Goal: Task Accomplishment & Management: Manage account settings

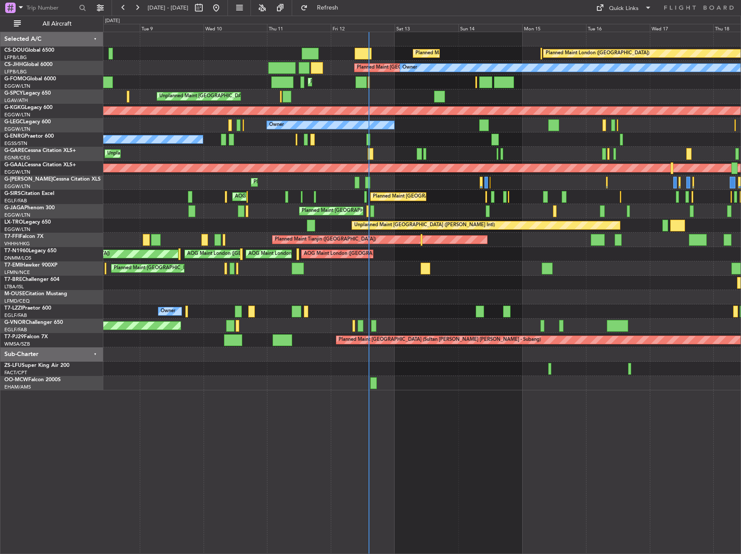
click at [246, 202] on div "Planned Maint [GEOGRAPHIC_DATA] ([GEOGRAPHIC_DATA]) Planned Maint [GEOGRAPHIC_D…" at bounding box center [421, 211] width 637 height 358
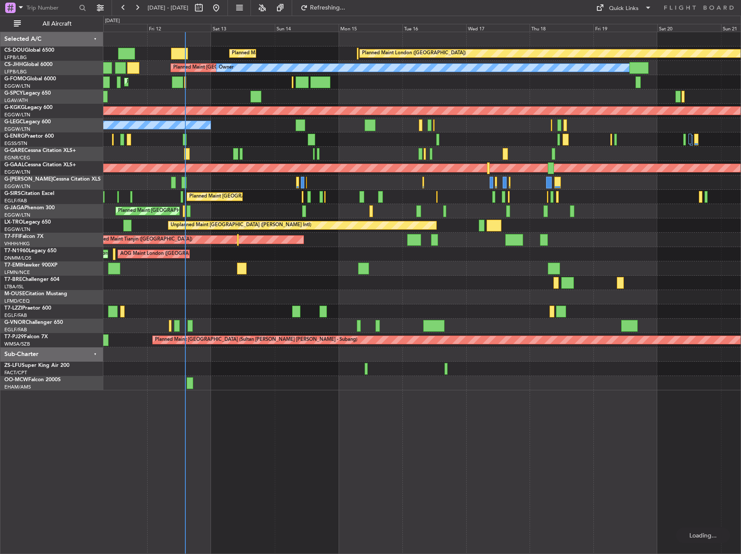
click at [311, 195] on div "Planned Maint [GEOGRAPHIC_DATA] ([GEOGRAPHIC_DATA]) AOG Maint [PERSON_NAME]" at bounding box center [421, 197] width 637 height 14
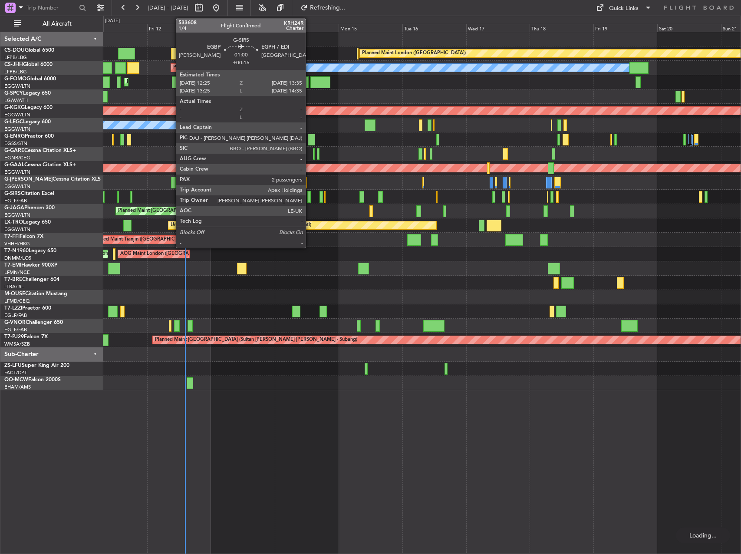
click at [309, 195] on div at bounding box center [308, 197] width 3 height 12
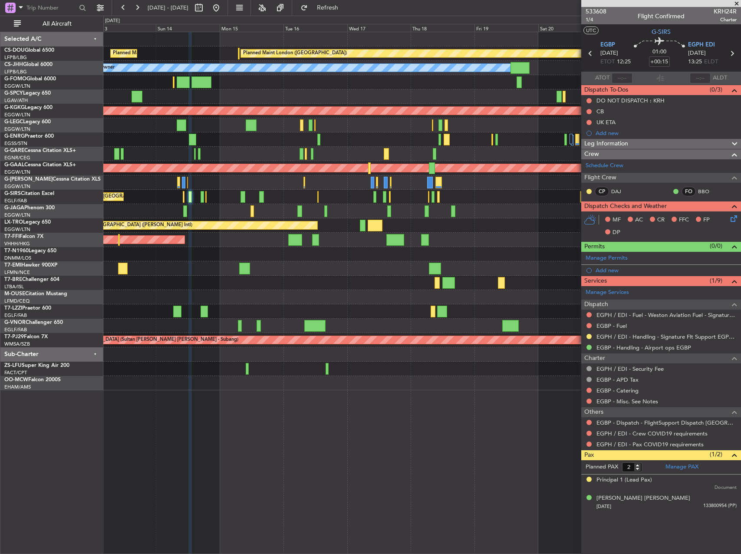
click at [188, 287] on div at bounding box center [421, 283] width 637 height 14
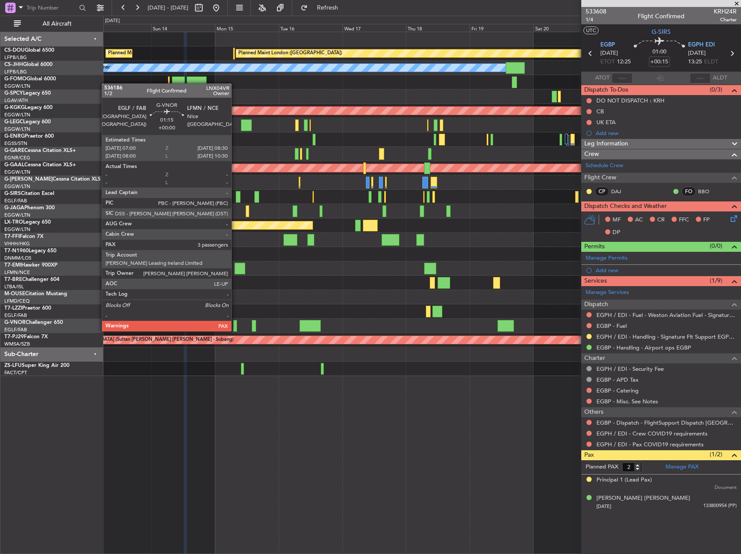
click at [235, 323] on div at bounding box center [235, 326] width 4 height 12
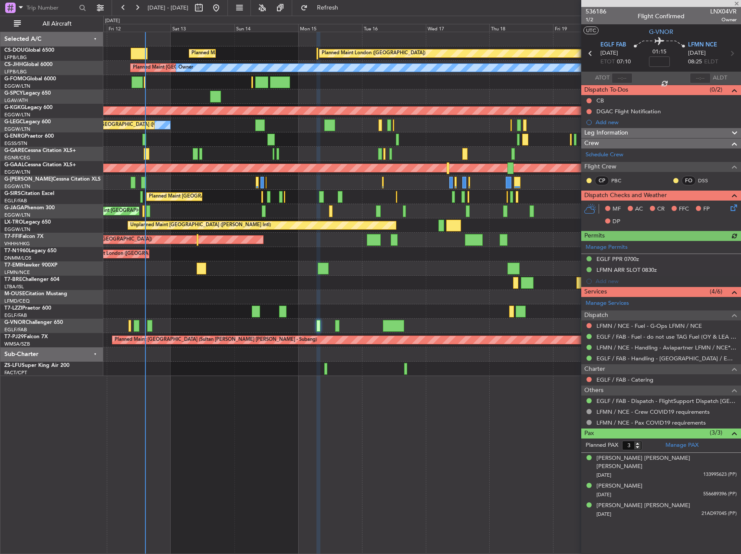
click at [363, 359] on div "Planned Maint [GEOGRAPHIC_DATA] ([GEOGRAPHIC_DATA]) Planned Maint [GEOGRAPHIC_D…" at bounding box center [421, 204] width 637 height 344
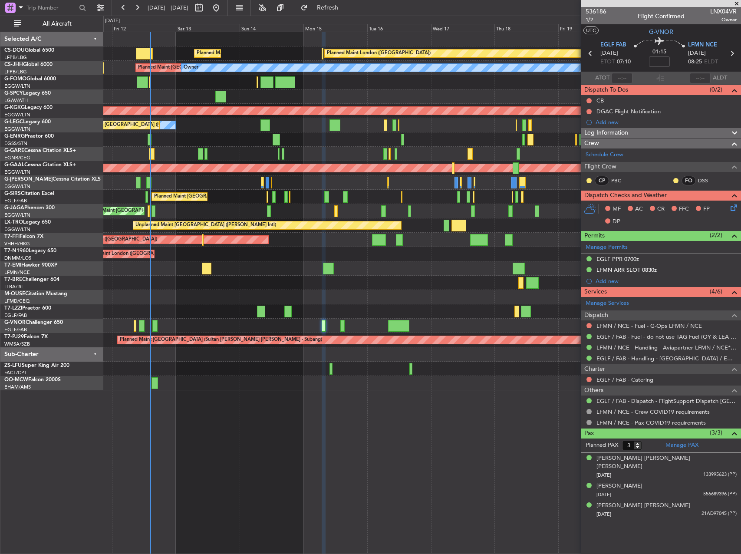
click at [346, 325] on div "Planned Maint [GEOGRAPHIC_DATA] ([GEOGRAPHIC_DATA])" at bounding box center [421, 326] width 637 height 14
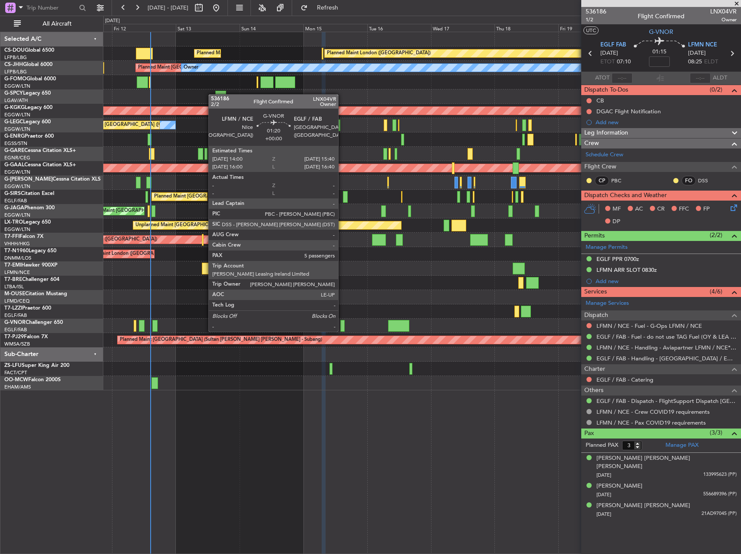
click at [342, 323] on div at bounding box center [342, 326] width 5 height 12
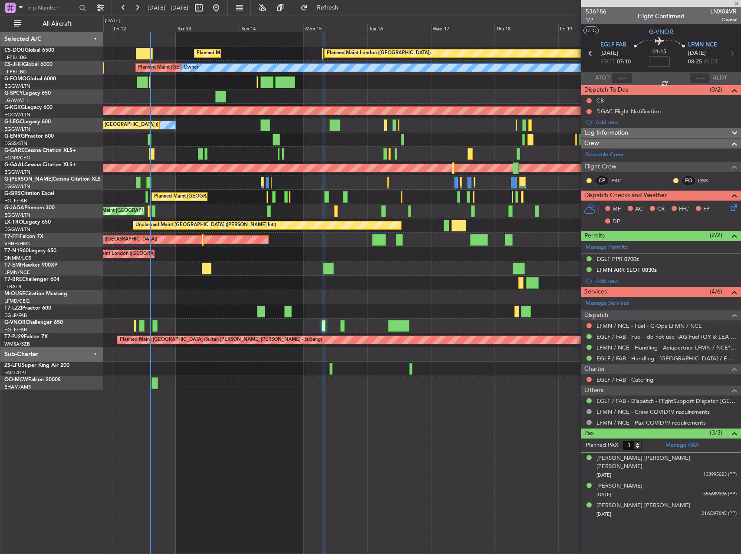
type input "5"
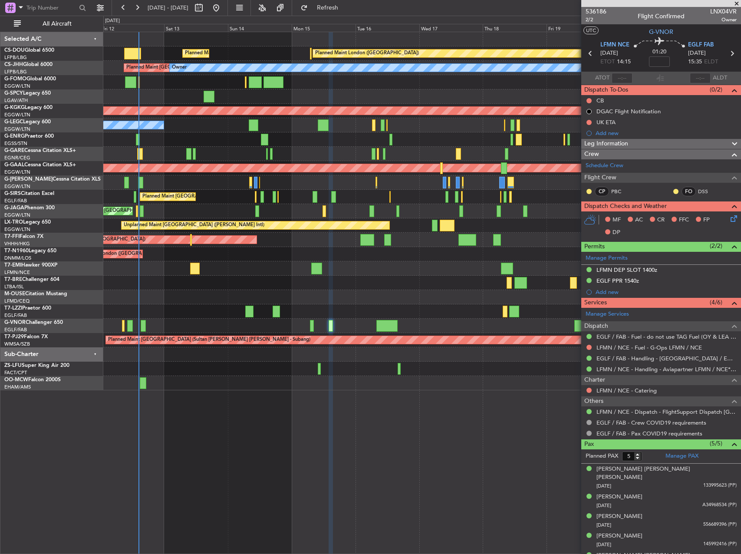
click at [332, 429] on div "Planned Maint [GEOGRAPHIC_DATA] ([GEOGRAPHIC_DATA]) Planned Maint [GEOGRAPHIC_D…" at bounding box center [422, 293] width 638 height 522
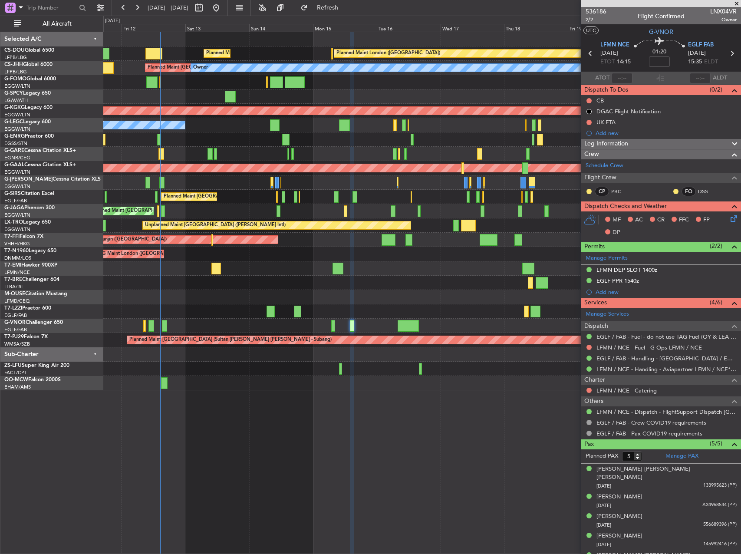
click at [272, 275] on div "Planned Maint [GEOGRAPHIC_DATA] ([GEOGRAPHIC_DATA]) Planned Maint [GEOGRAPHIC_D…" at bounding box center [421, 211] width 637 height 358
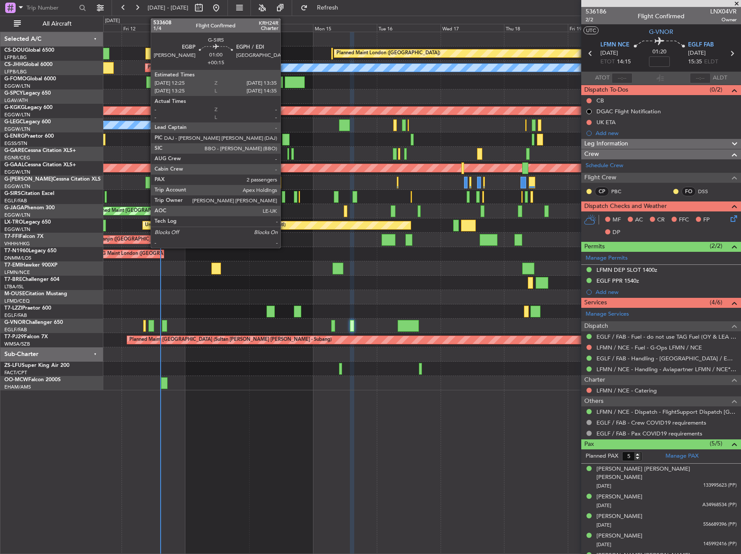
click at [284, 201] on div at bounding box center [283, 197] width 3 height 12
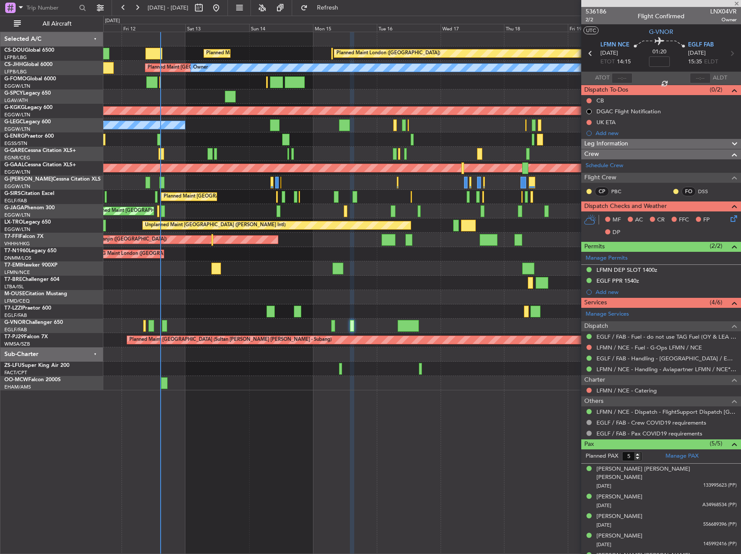
type input "+00:15"
type input "2"
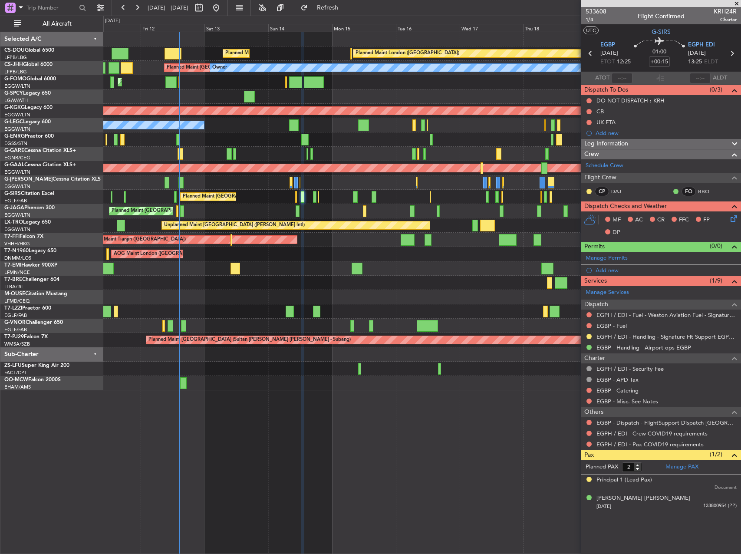
click at [194, 173] on div "Planned Maint [GEOGRAPHIC_DATA] ([GEOGRAPHIC_DATA]) Planned Maint [GEOGRAPHIC_D…" at bounding box center [421, 211] width 637 height 358
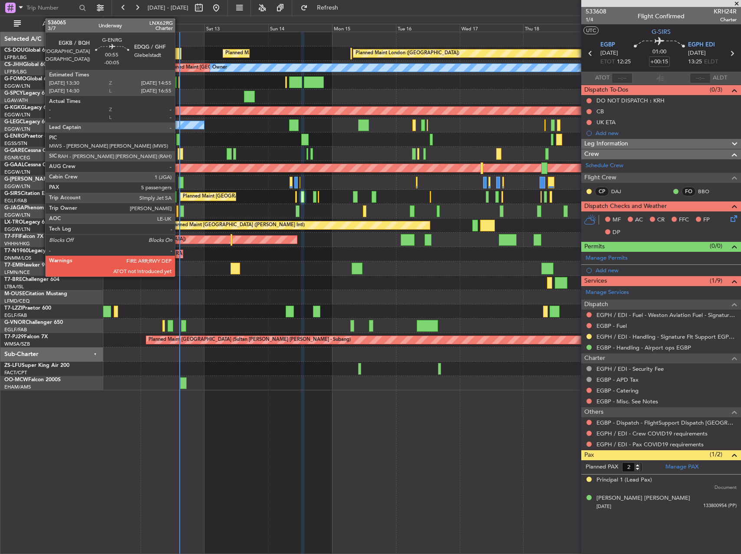
click at [179, 138] on div at bounding box center [178, 140] width 4 height 12
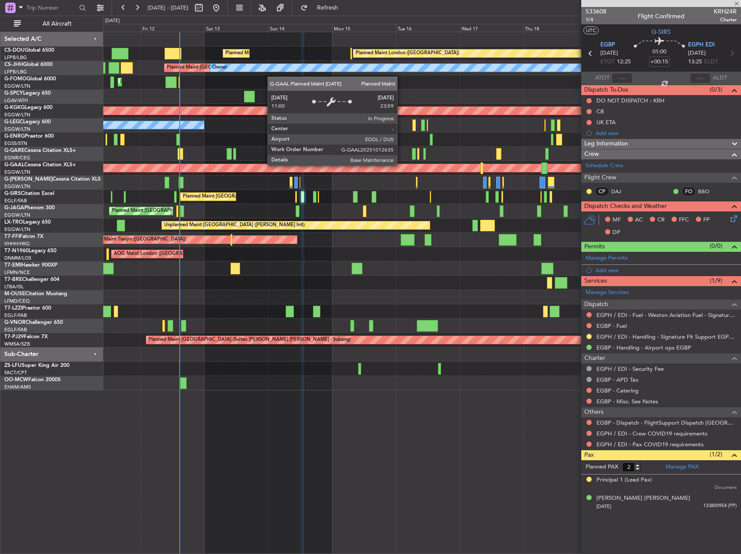
type input "-00:05"
type input "5"
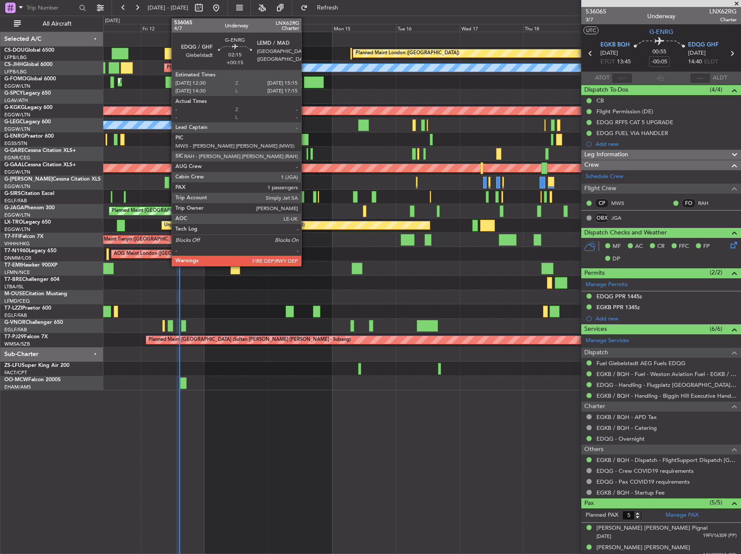
click at [305, 137] on div at bounding box center [304, 140] width 7 height 12
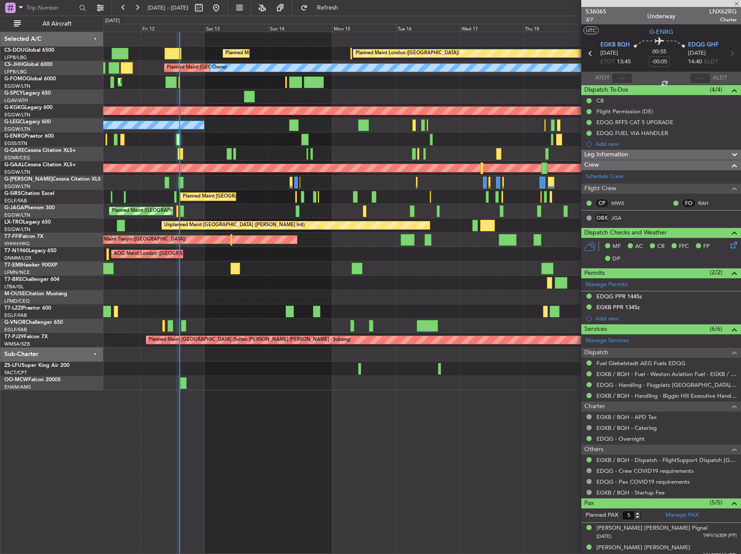
type input "+00:15"
type input "1"
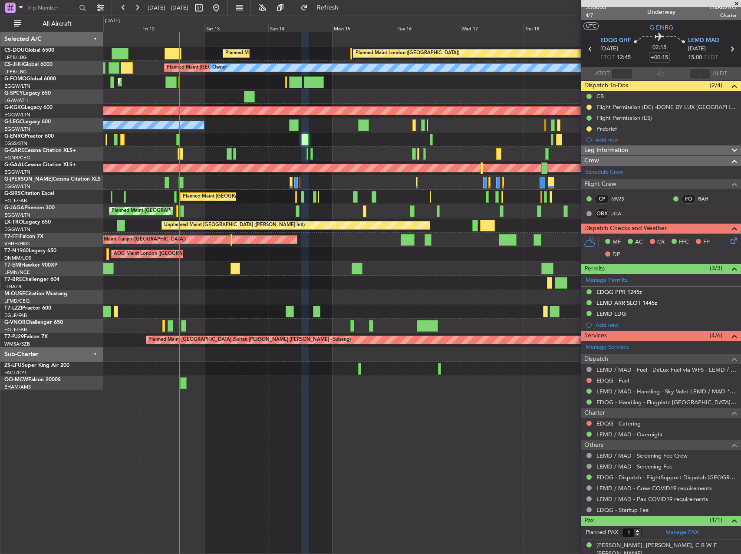
scroll to position [10, 0]
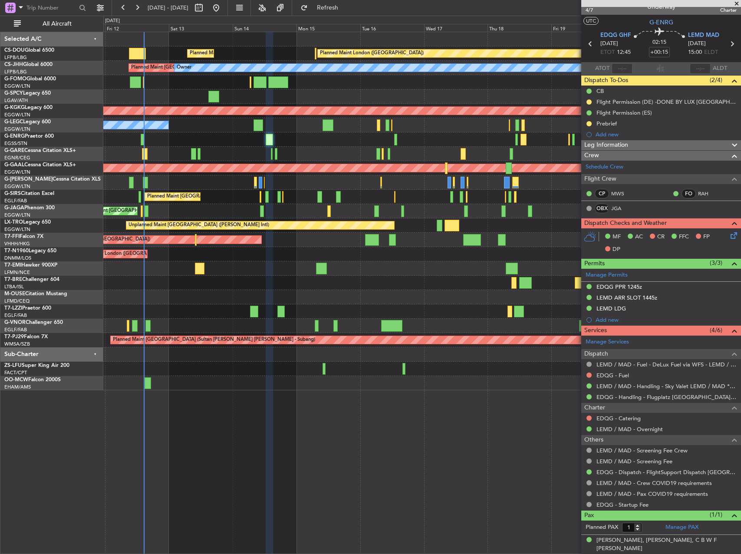
click at [469, 289] on div at bounding box center [421, 283] width 637 height 14
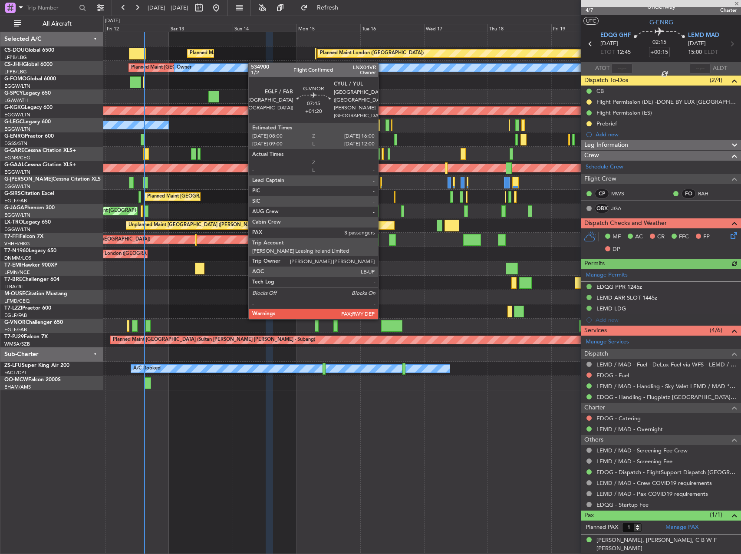
click at [386, 324] on div at bounding box center [391, 326] width 21 height 12
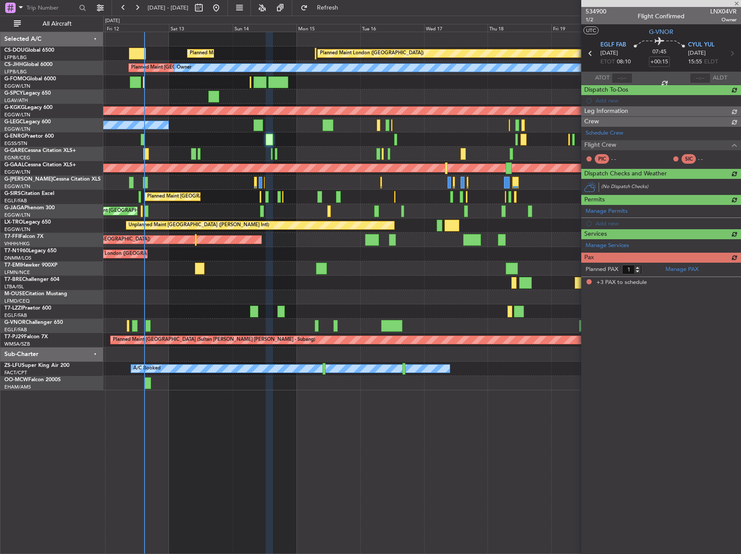
type input "+01:20"
type input "3"
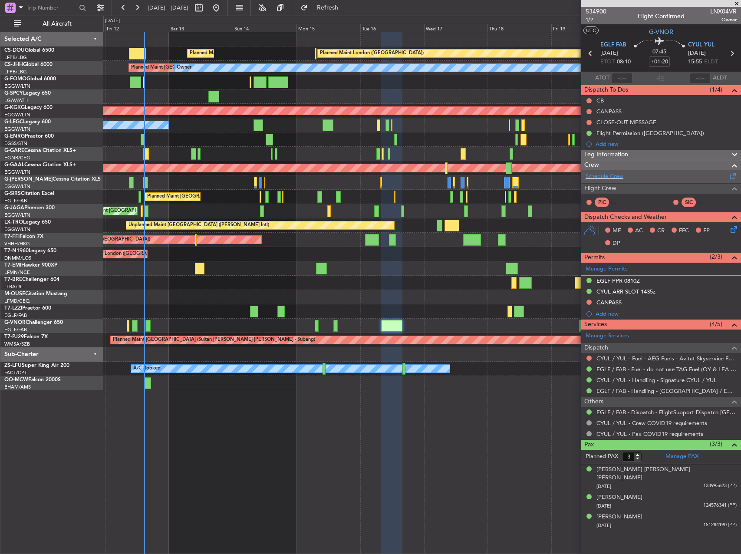
click at [633, 175] on div "Schedule Crew" at bounding box center [661, 176] width 160 height 13
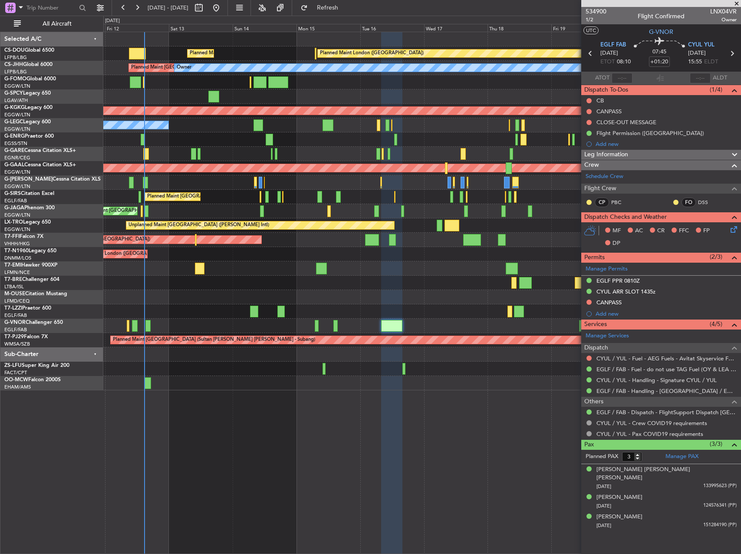
click at [434, 121] on div "Planned Maint [GEOGRAPHIC_DATA] ([GEOGRAPHIC_DATA]) Owner A/C Unavailable [GEOG…" at bounding box center [421, 125] width 637 height 14
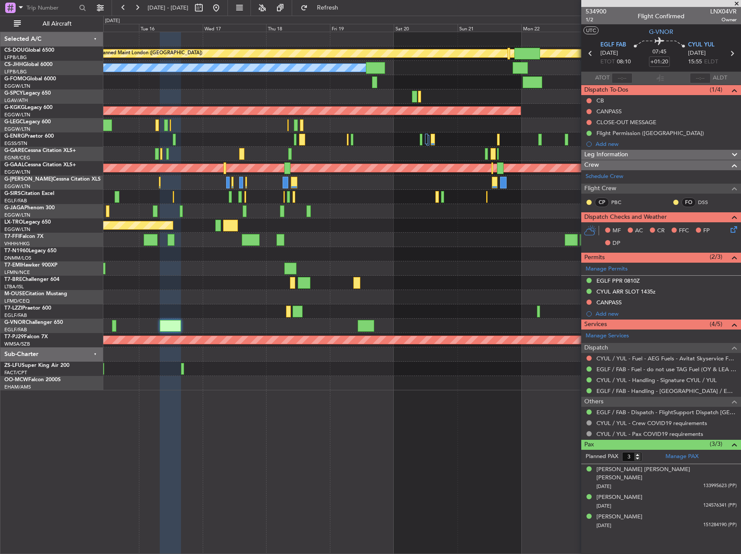
click at [215, 258] on div "Planned Maint London ([GEOGRAPHIC_DATA]) Planned Maint [GEOGRAPHIC_DATA] ([GEOG…" at bounding box center [421, 211] width 637 height 358
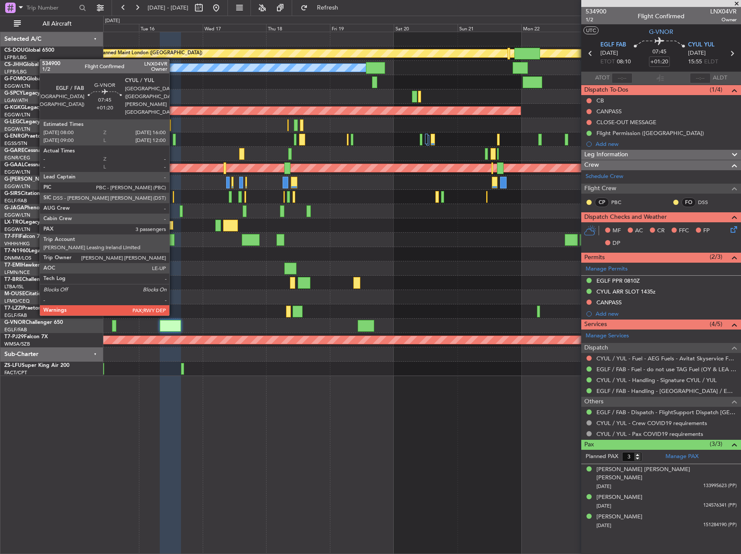
click at [173, 323] on div at bounding box center [170, 326] width 21 height 12
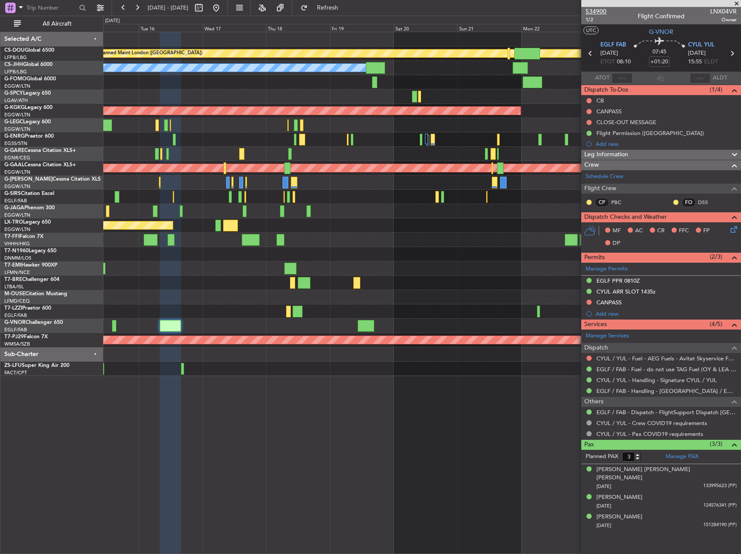
click at [592, 12] on span "534900" at bounding box center [596, 11] width 21 height 9
click at [633, 409] on link "EGLF / FAB - Dispatch - FlightSupport Dispatch [GEOGRAPHIC_DATA]" at bounding box center [667, 412] width 140 height 7
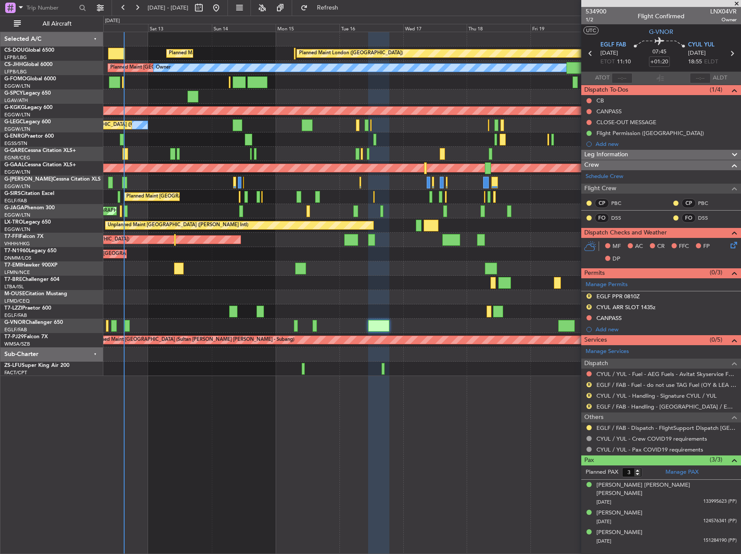
click at [418, 292] on div "Planned Maint London ([GEOGRAPHIC_DATA]) Planned Maint [GEOGRAPHIC_DATA] ([GEOG…" at bounding box center [421, 204] width 637 height 344
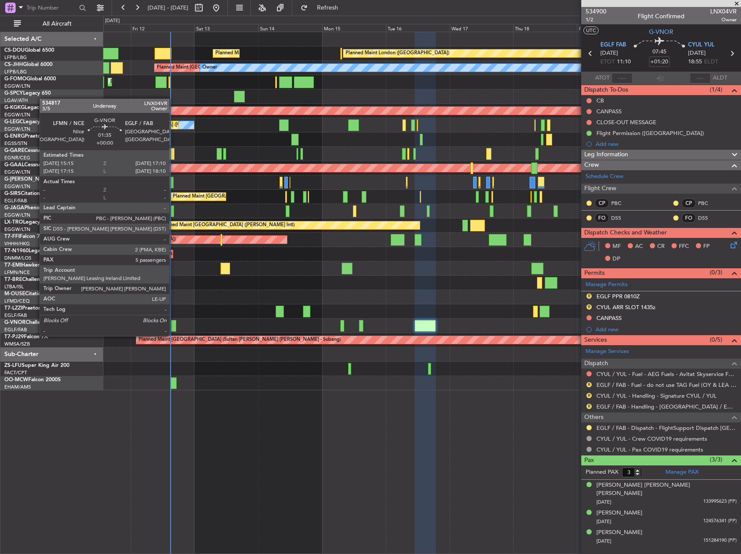
click at [173, 328] on div at bounding box center [173, 326] width 5 height 12
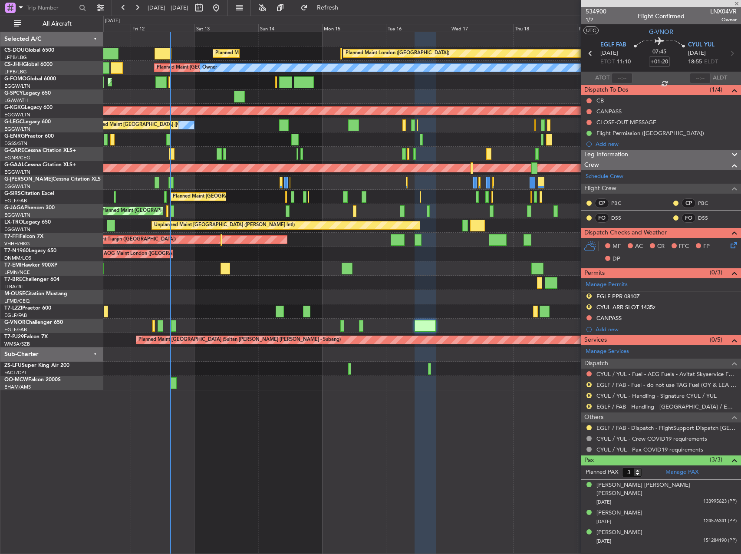
type input "5"
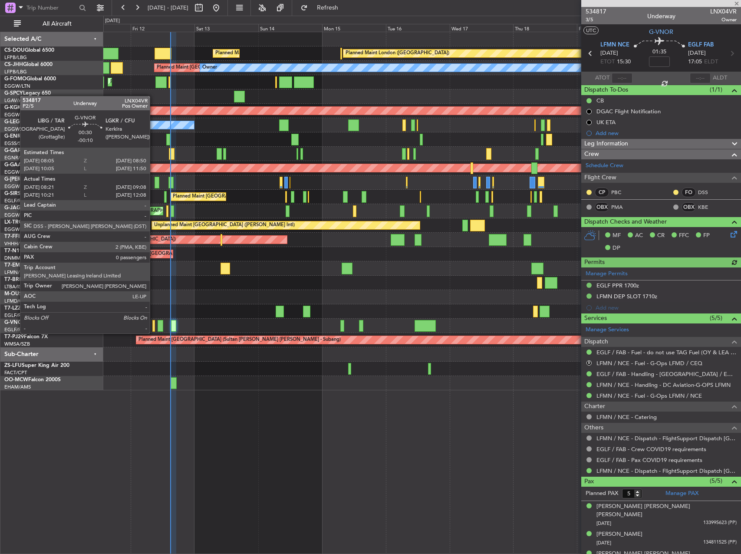
click at [154, 325] on div at bounding box center [153, 326] width 2 height 12
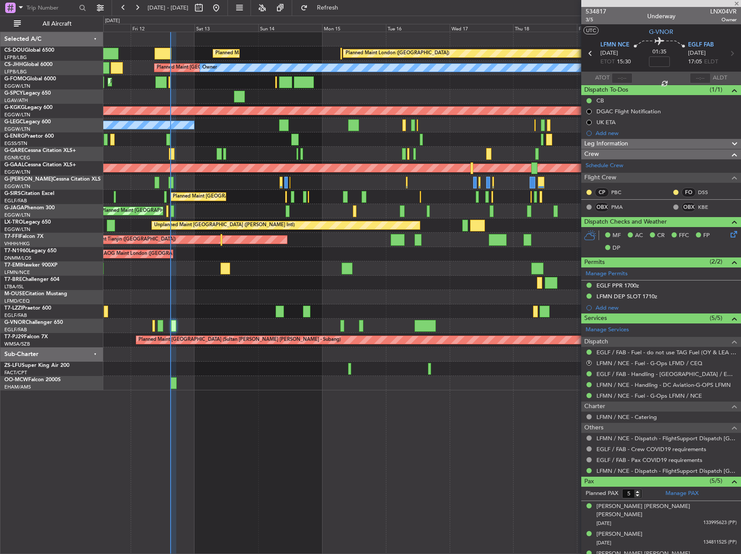
type input "-00:10"
type input "08:31"
type input "09:03"
type input "0"
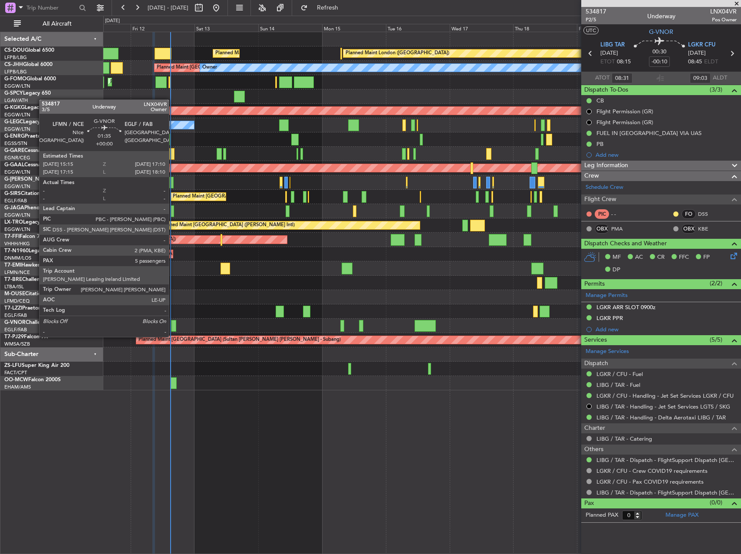
click at [173, 328] on div at bounding box center [173, 326] width 5 height 12
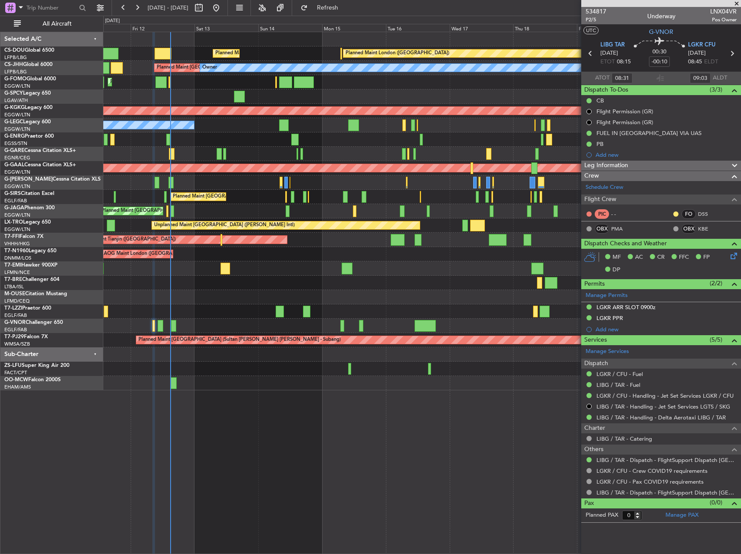
click at [280, 308] on div "Owner" at bounding box center [421, 311] width 637 height 14
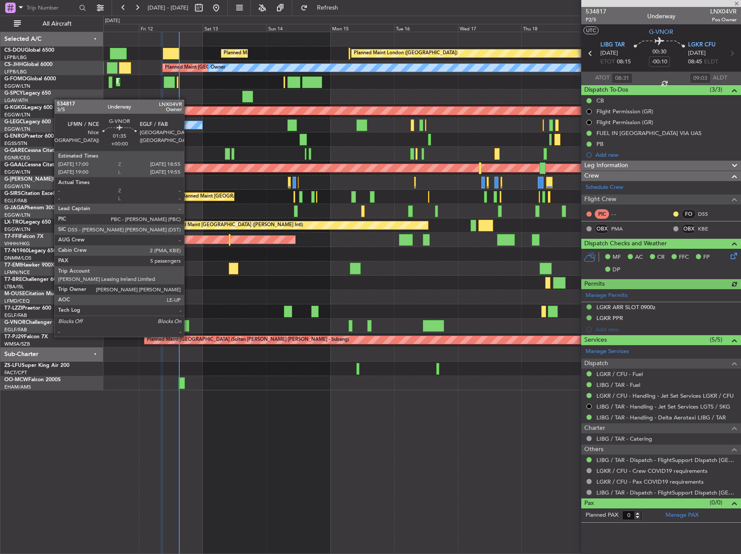
click at [188, 328] on div at bounding box center [186, 326] width 5 height 12
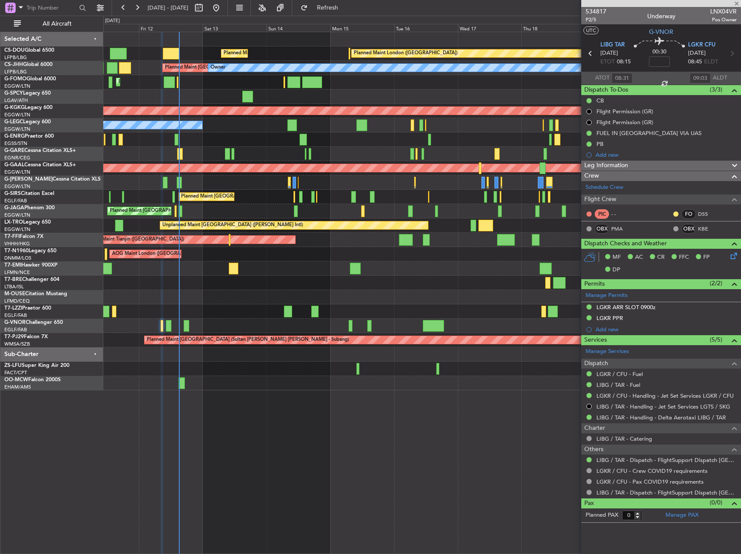
type input "5"
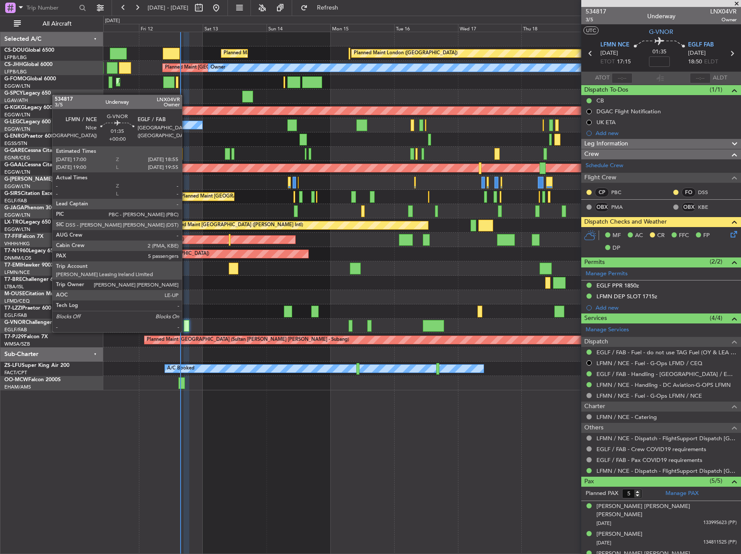
click at [186, 323] on div at bounding box center [186, 326] width 5 height 12
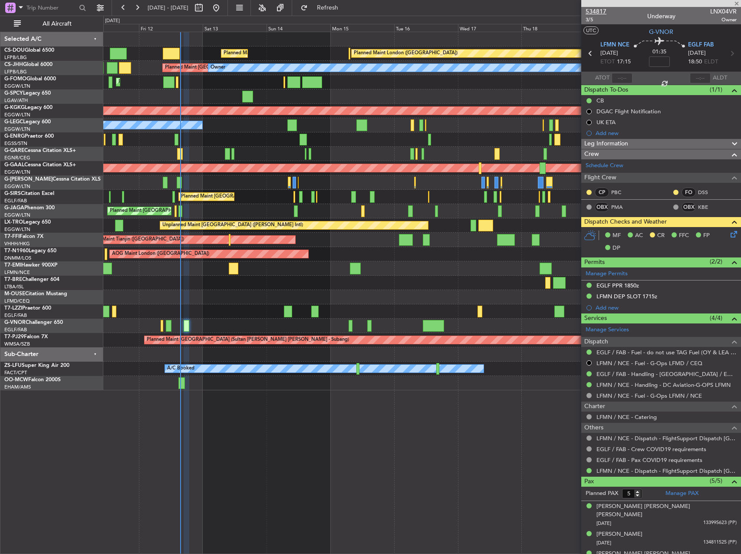
click at [598, 11] on span "534817" at bounding box center [596, 11] width 21 height 9
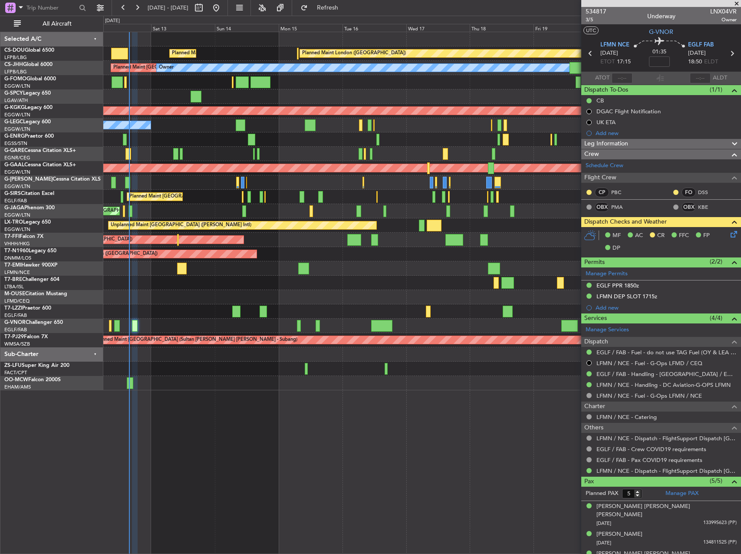
click at [176, 304] on div "Planned Maint [GEOGRAPHIC_DATA] ([GEOGRAPHIC_DATA]) Planned Maint [GEOGRAPHIC_D…" at bounding box center [421, 211] width 637 height 358
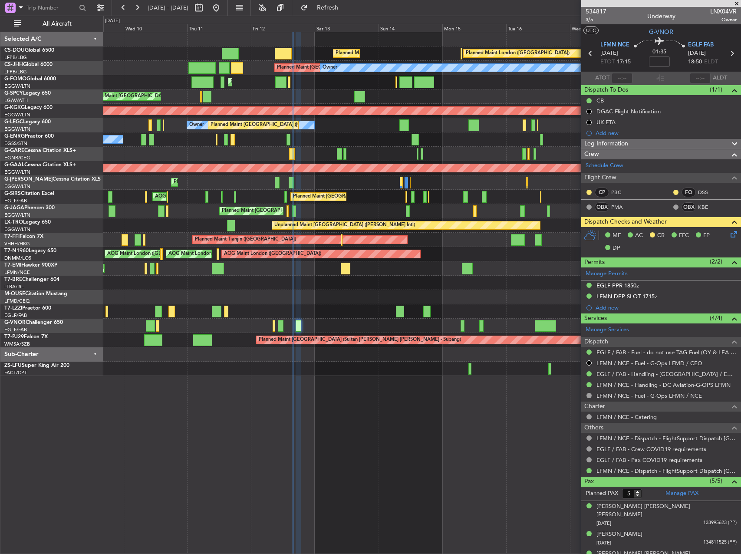
click at [396, 399] on div "Planned Maint [GEOGRAPHIC_DATA] ([GEOGRAPHIC_DATA]) Planned Maint [GEOGRAPHIC_D…" at bounding box center [422, 293] width 638 height 522
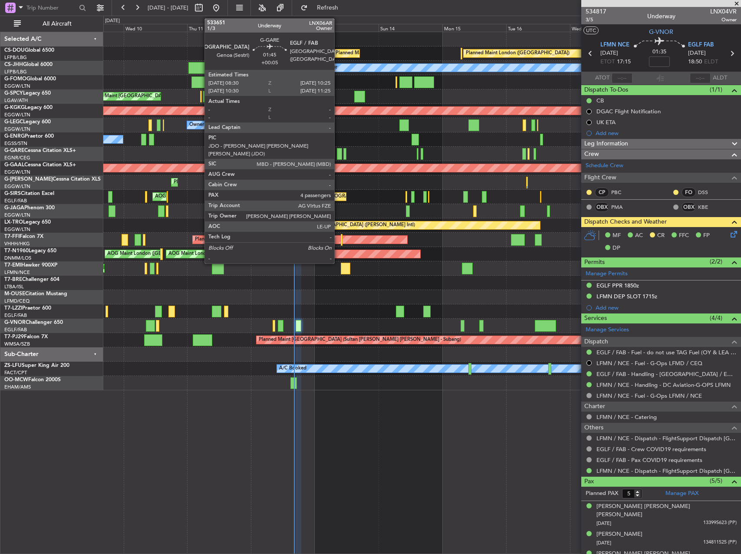
click at [338, 158] on div at bounding box center [339, 154] width 5 height 12
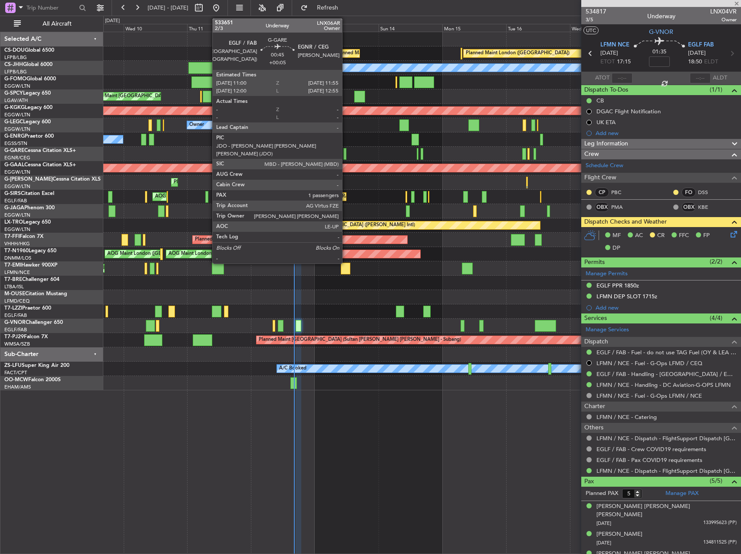
type input "+00:05"
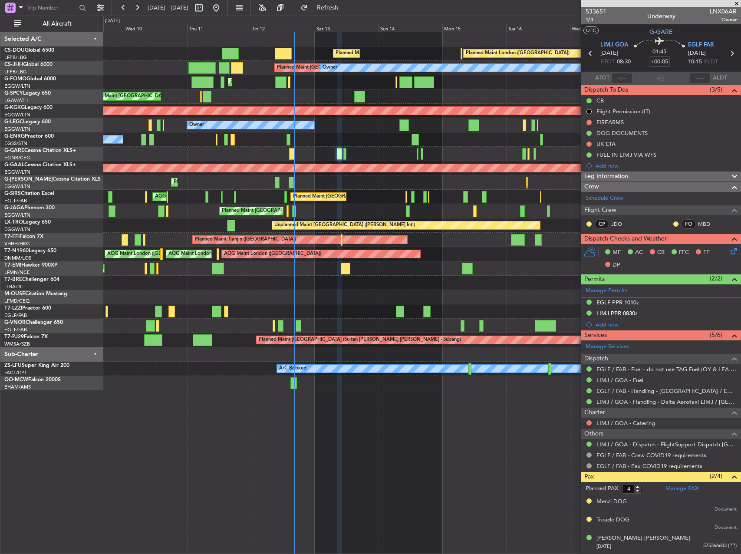
click at [637, 299] on div "EGLF PPR 1010z" at bounding box center [618, 302] width 43 height 7
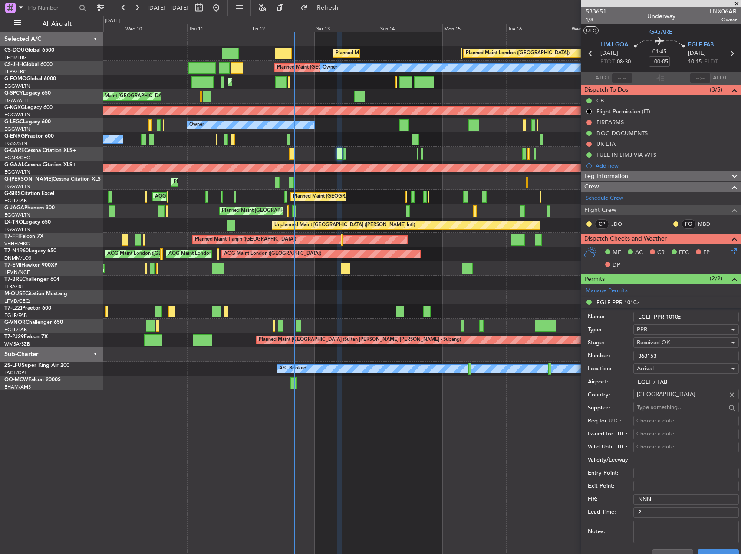
click at [656, 356] on input "368153" at bounding box center [686, 356] width 106 height 10
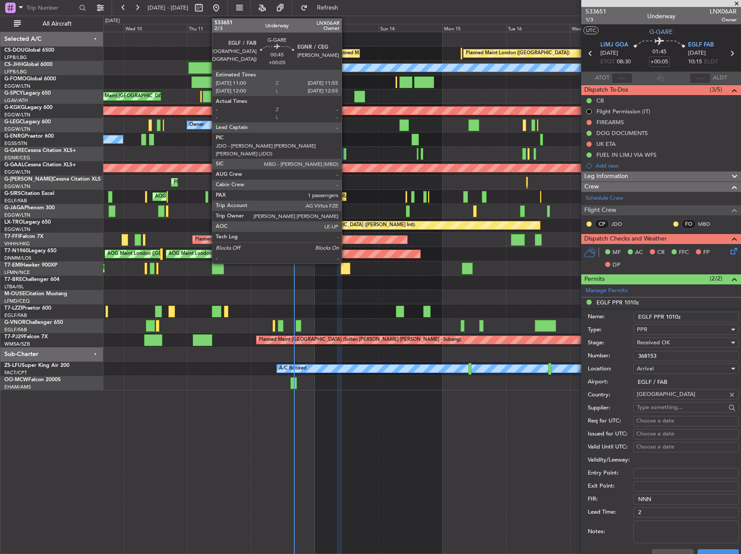
click at [346, 153] on div at bounding box center [344, 154] width 3 height 12
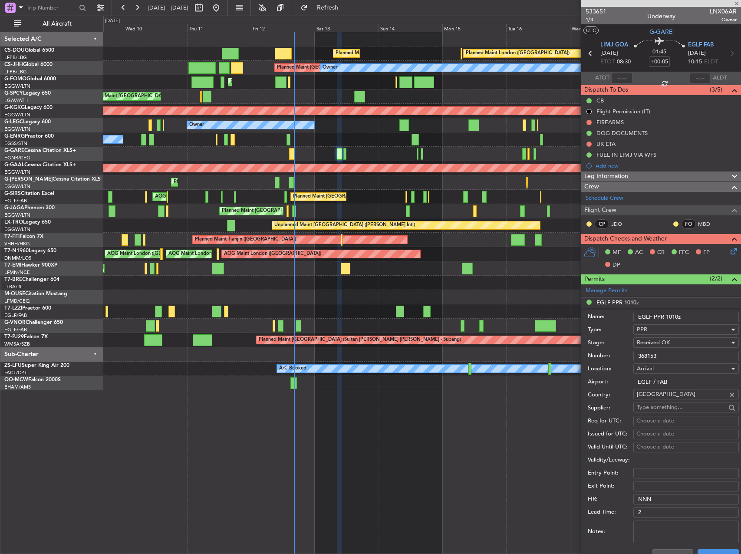
type input "1"
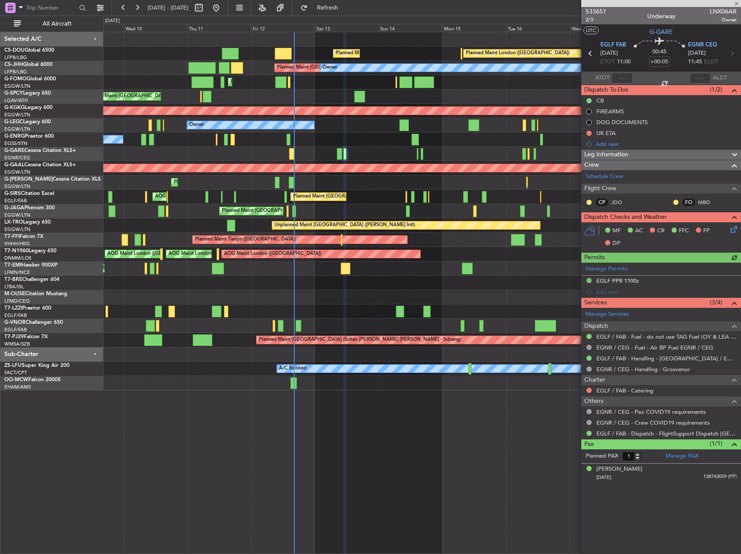
click at [613, 276] on div "Manage Permits EGLF PPR 1100z Add new" at bounding box center [661, 280] width 160 height 35
click at [606, 275] on div "Manage Permits EGLF PPR 1100z Add new" at bounding box center [661, 280] width 160 height 35
click at [631, 281] on div "EGLF PPR 1100z" at bounding box center [618, 280] width 43 height 7
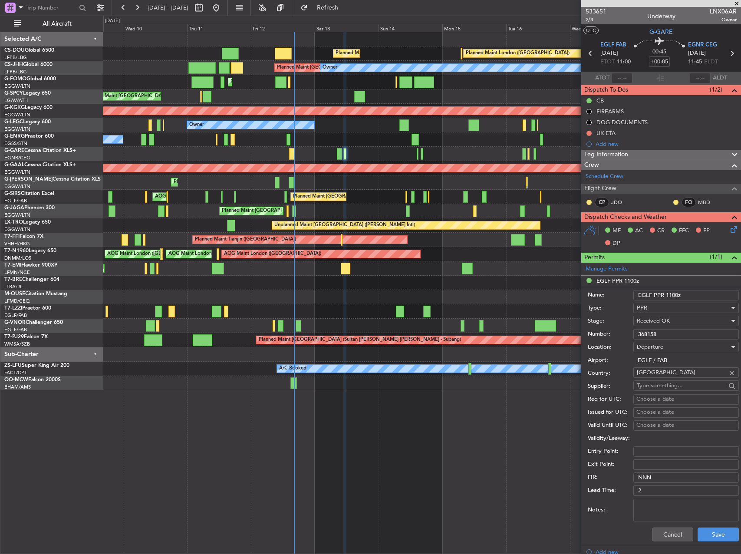
click at [655, 330] on input "368158" at bounding box center [686, 334] width 106 height 10
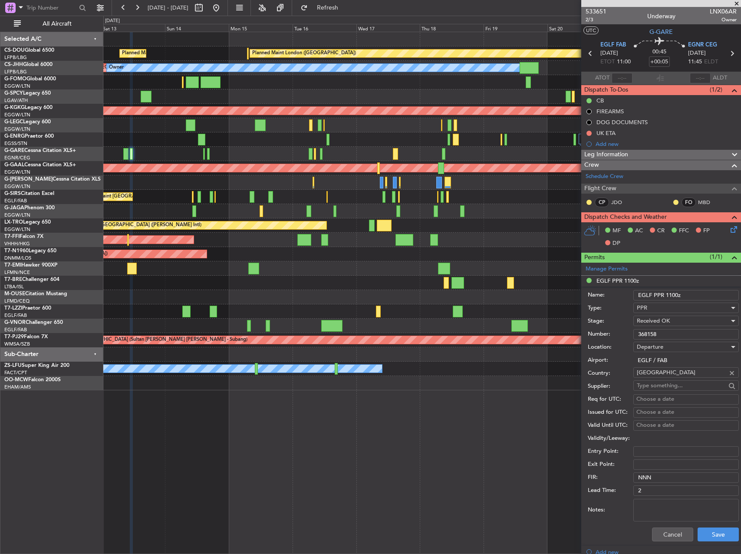
click at [179, 213] on div "Planned Maint [GEOGRAPHIC_DATA] ([GEOGRAPHIC_DATA])" at bounding box center [421, 211] width 637 height 14
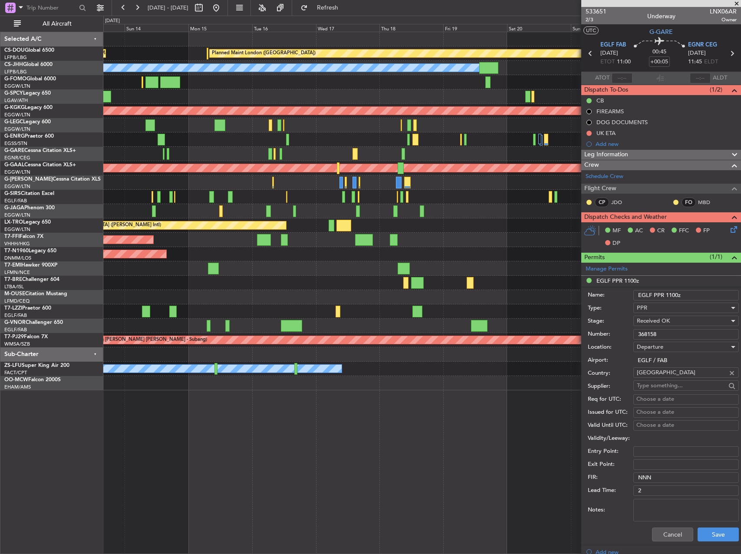
click at [255, 224] on div "Unplanned Maint [GEOGRAPHIC_DATA] ([PERSON_NAME] Intl)" at bounding box center [421, 225] width 637 height 14
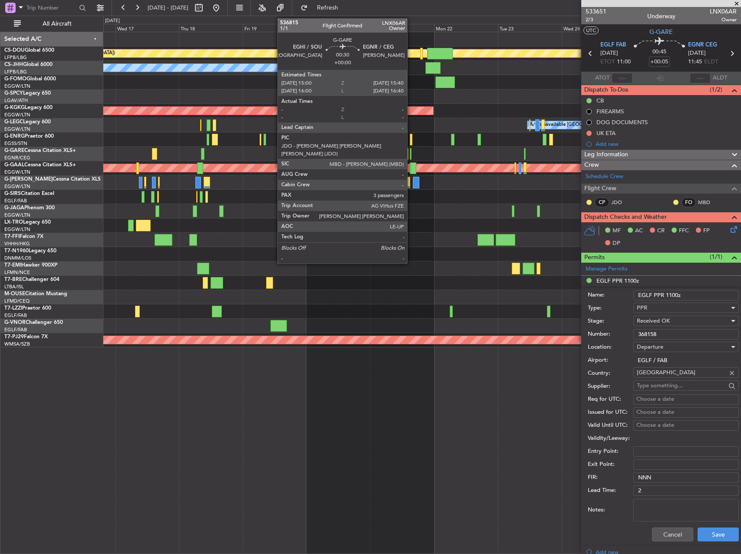
click at [411, 151] on div at bounding box center [411, 154] width 2 height 12
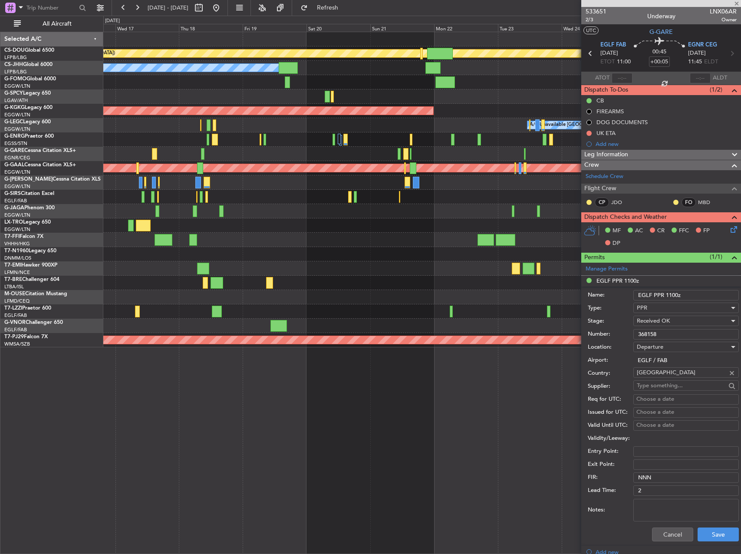
type input "3"
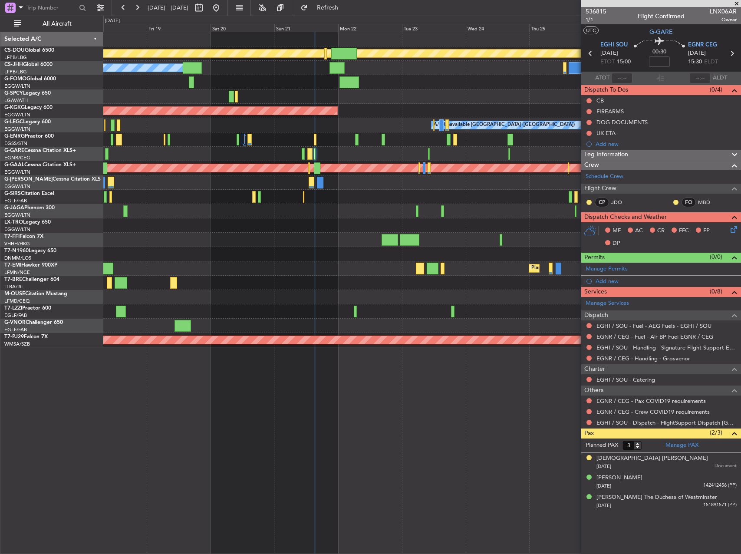
click at [280, 214] on div at bounding box center [421, 211] width 637 height 14
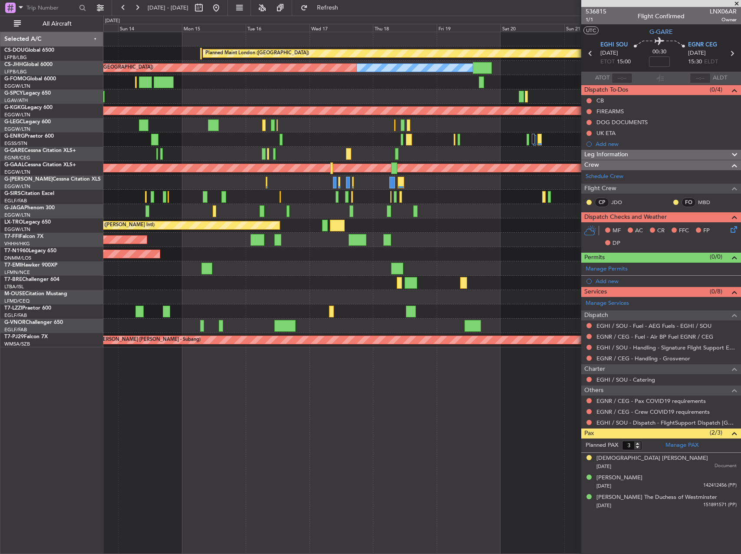
click at [481, 223] on div "Planned Maint London (Biggin Hill) Planned Maint Paris (Le Bourget) Owner Plann…" at bounding box center [421, 189] width 637 height 315
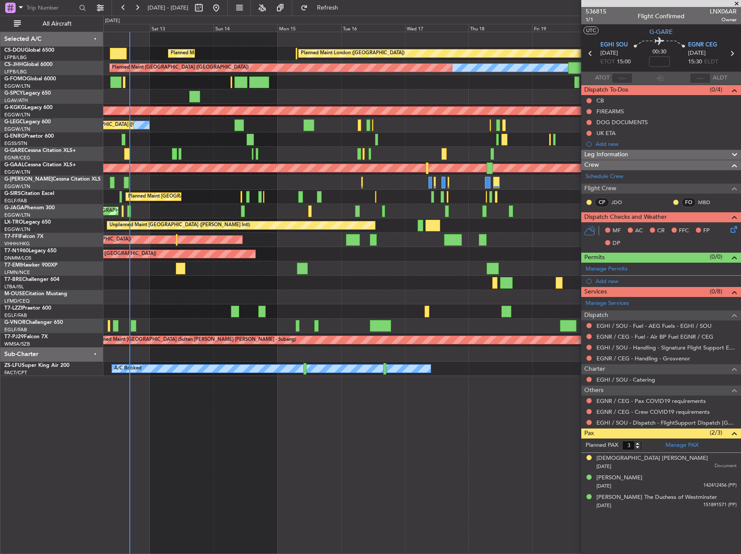
click at [287, 192] on div "Planned Maint [GEOGRAPHIC_DATA] ([GEOGRAPHIC_DATA]) AOG Maint [PERSON_NAME]" at bounding box center [421, 197] width 637 height 14
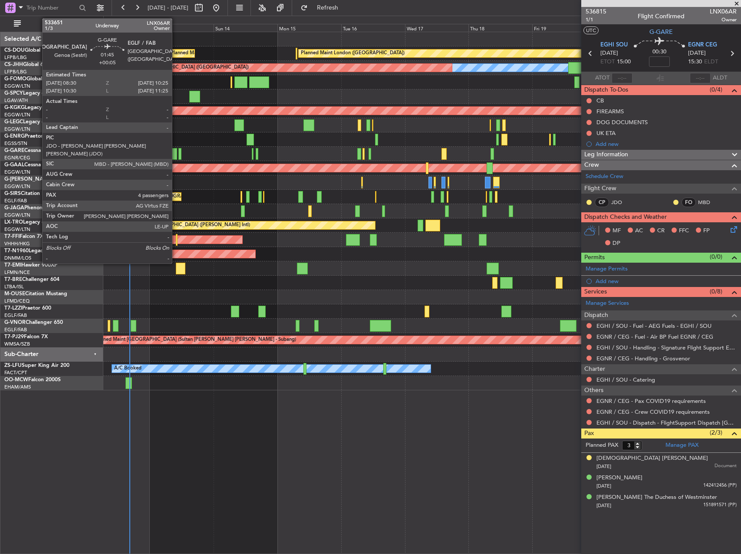
click at [176, 152] on div at bounding box center [174, 154] width 5 height 12
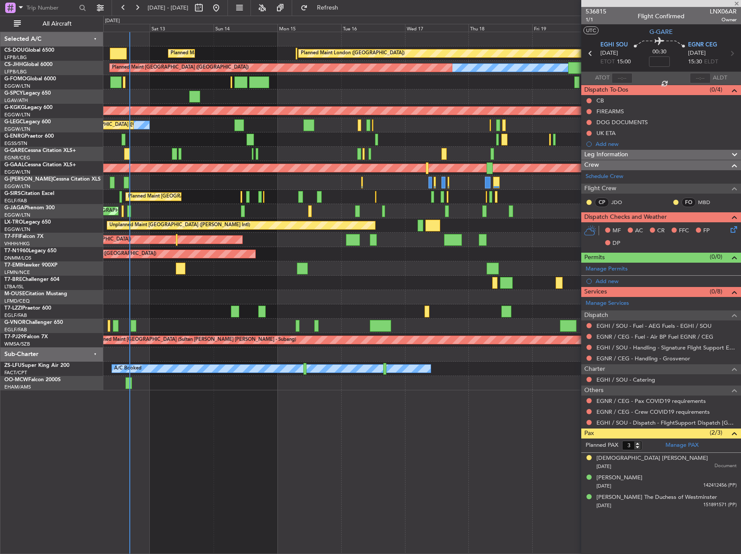
type input "+00:05"
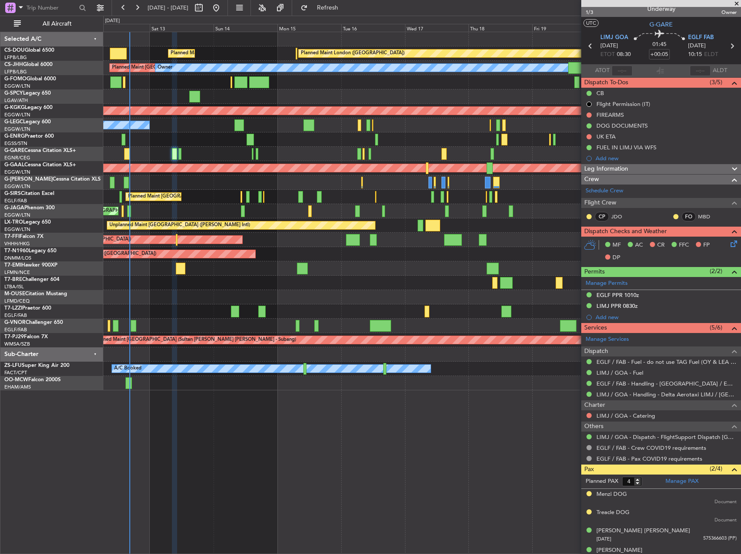
scroll to position [17, 0]
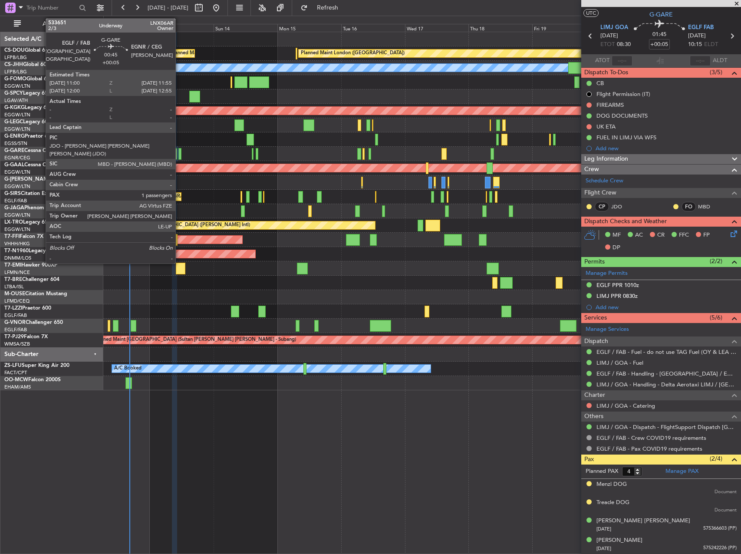
click at [179, 152] on div at bounding box center [179, 154] width 3 height 12
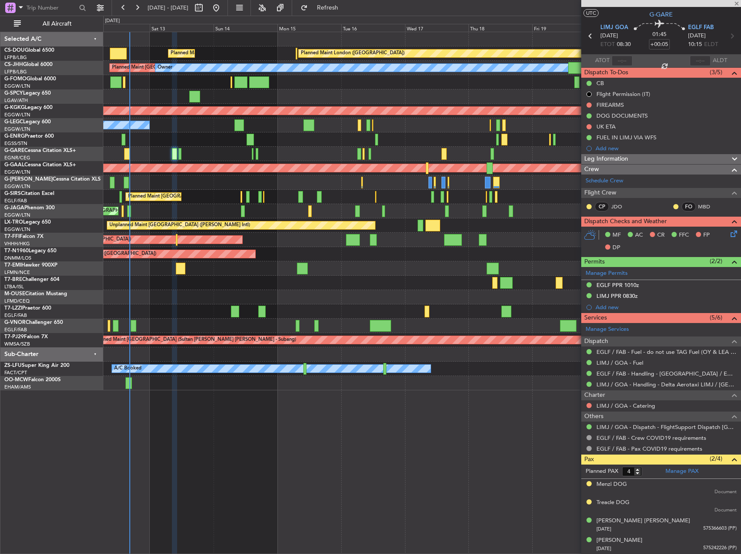
type input "1"
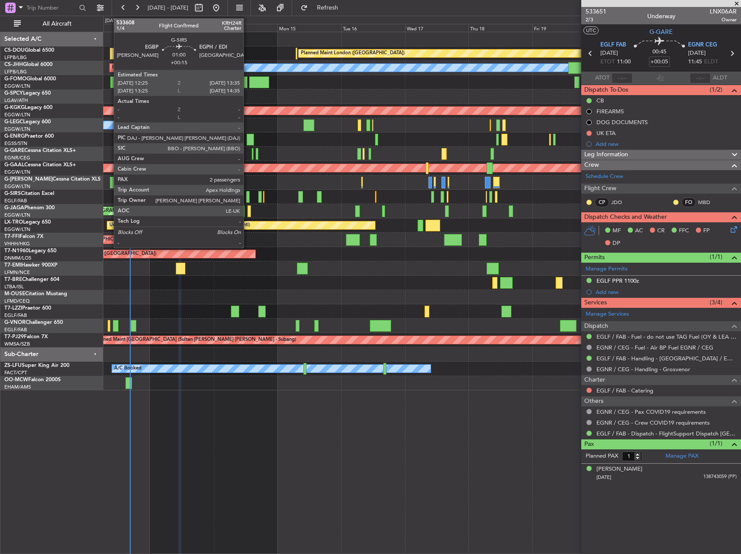
click at [247, 197] on div at bounding box center [247, 197] width 3 height 12
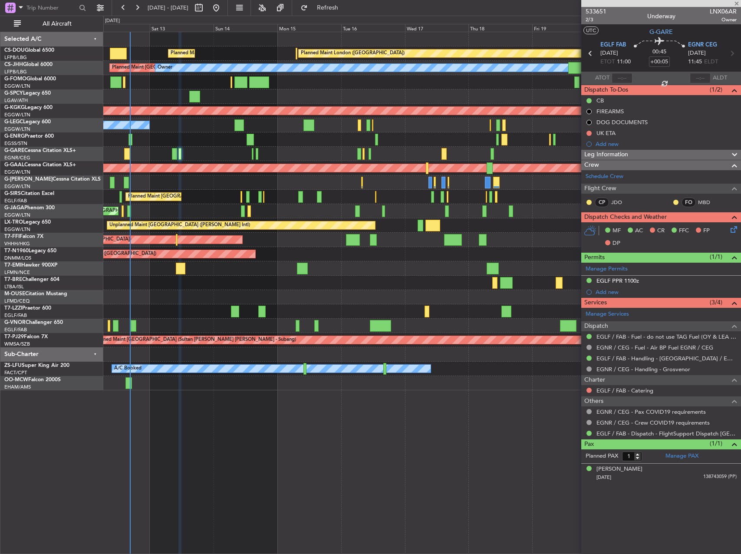
type input "+00:15"
type input "2"
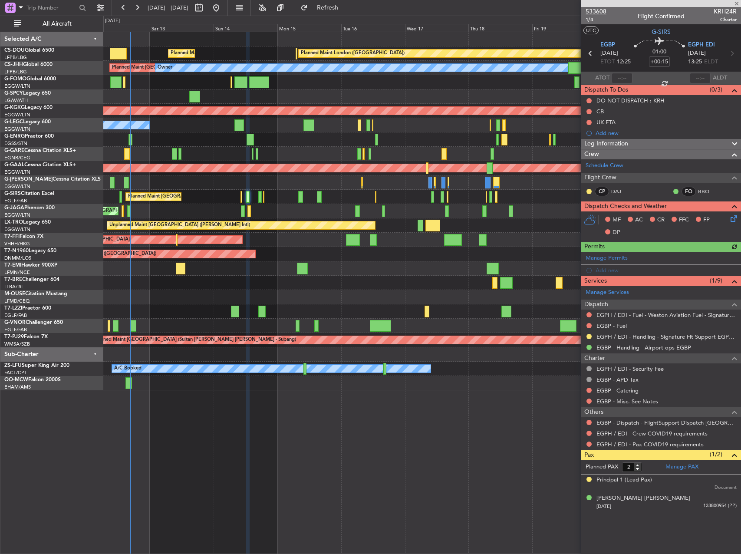
click at [600, 13] on span "533608" at bounding box center [596, 11] width 21 height 9
